Goal: Information Seeking & Learning: Learn about a topic

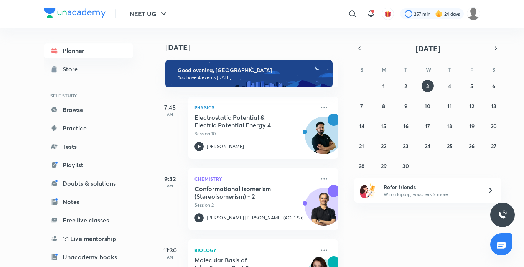
click at [339, 255] on div "[DATE] Good evening, [PERSON_NAME] You have 4 events [DATE] 7:45 AM Physics Ele…" at bounding box center [250, 148] width 190 height 240
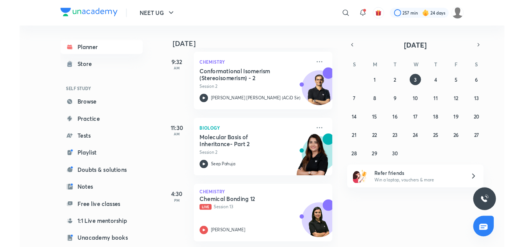
scroll to position [118, 0]
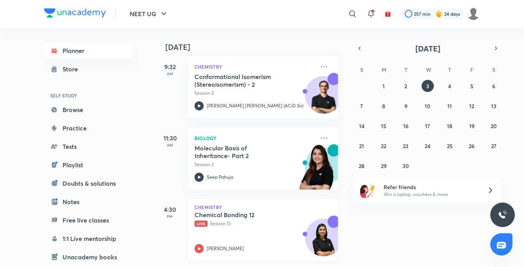
click at [197, 244] on icon at bounding box center [199, 248] width 9 height 9
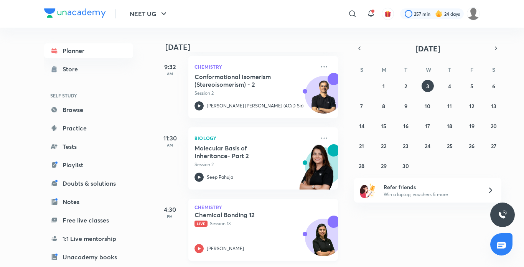
click at [197, 244] on icon at bounding box center [199, 248] width 9 height 9
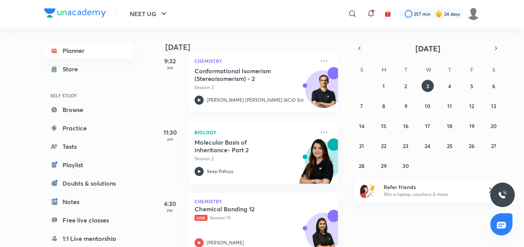
click at [197, 98] on icon at bounding box center [199, 100] width 9 height 9
